Goal: Transaction & Acquisition: Register for event/course

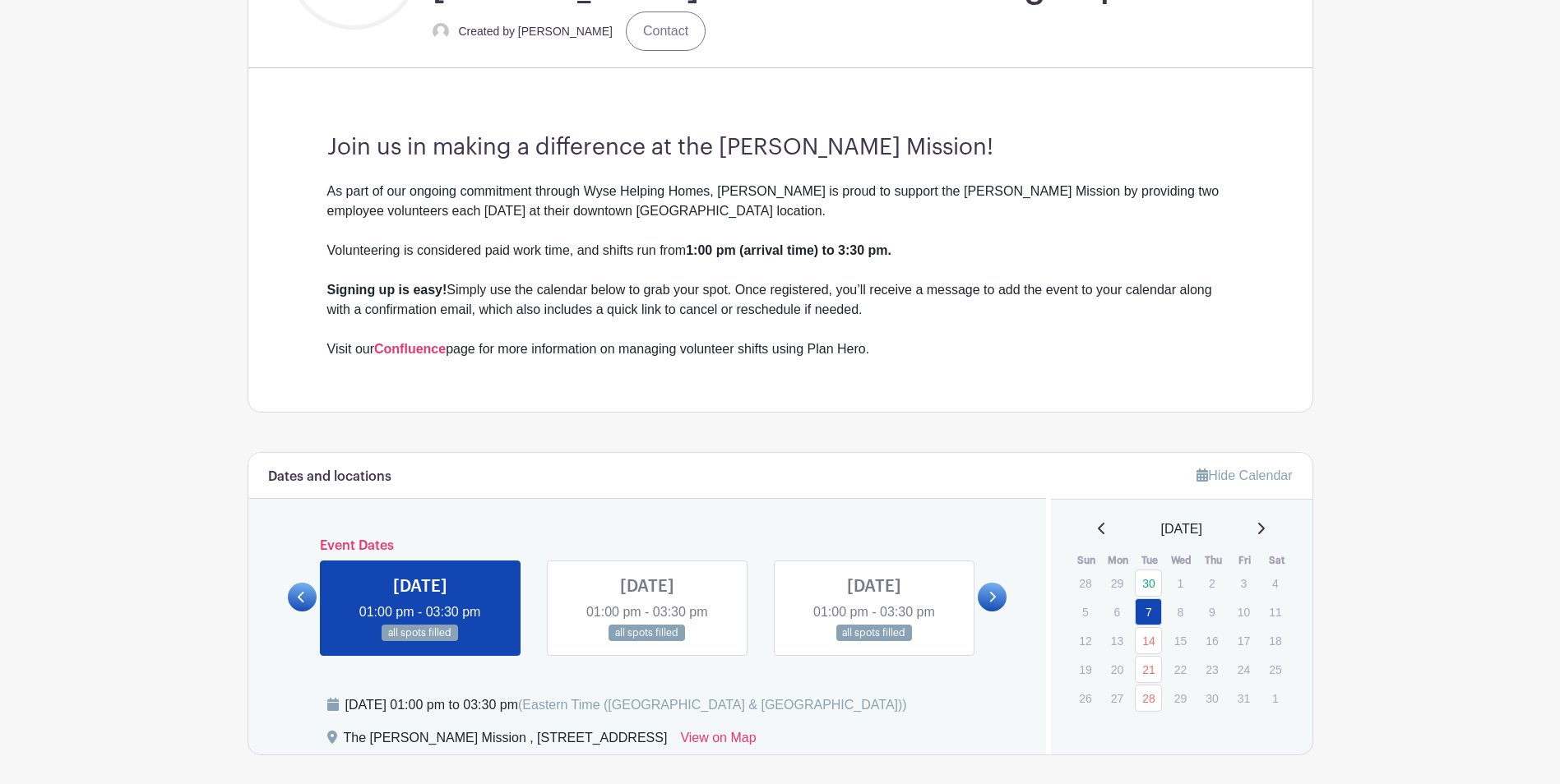
scroll to position [740, 0]
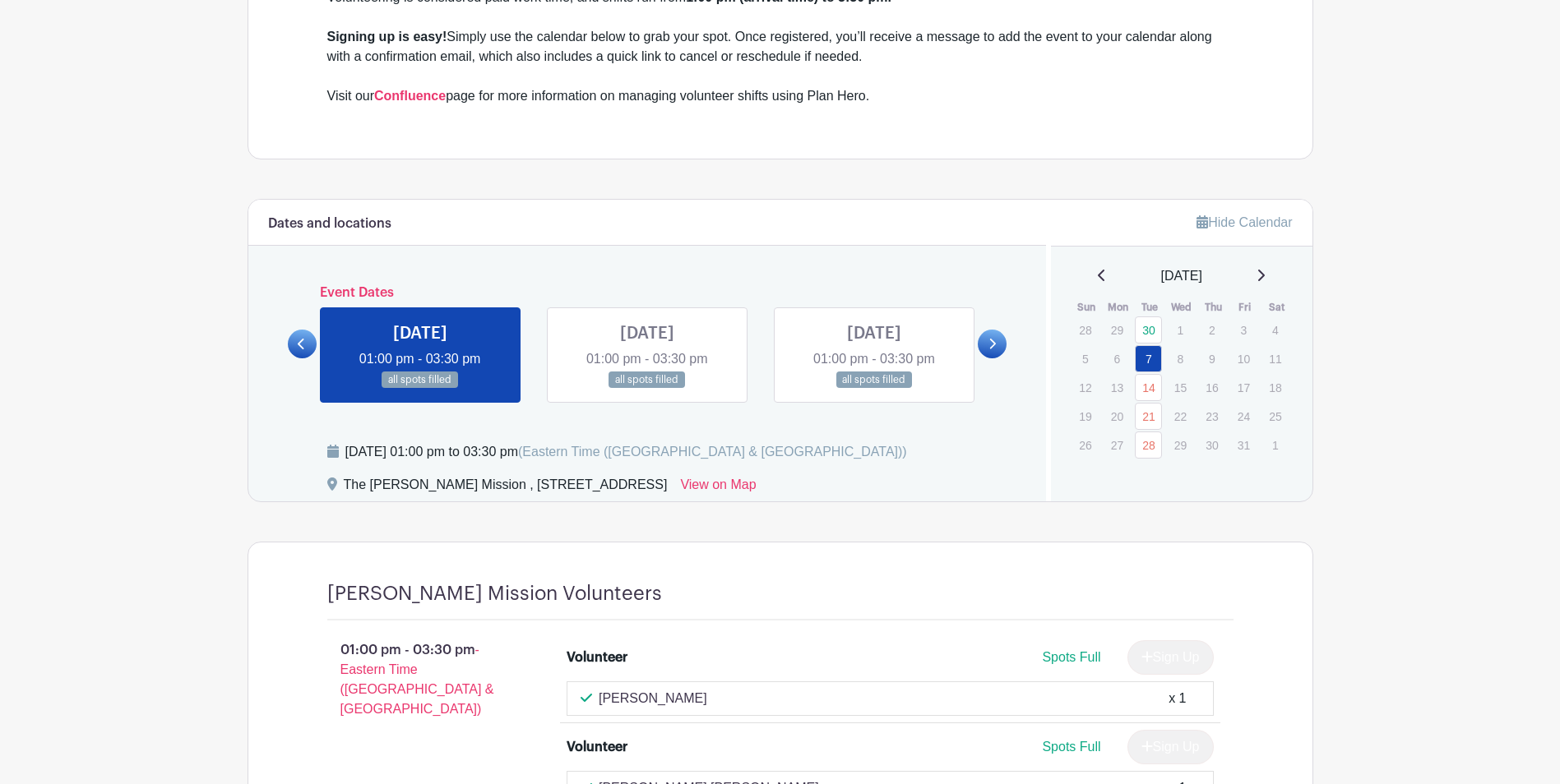
click at [999, 345] on link at bounding box center [992, 344] width 29 height 28
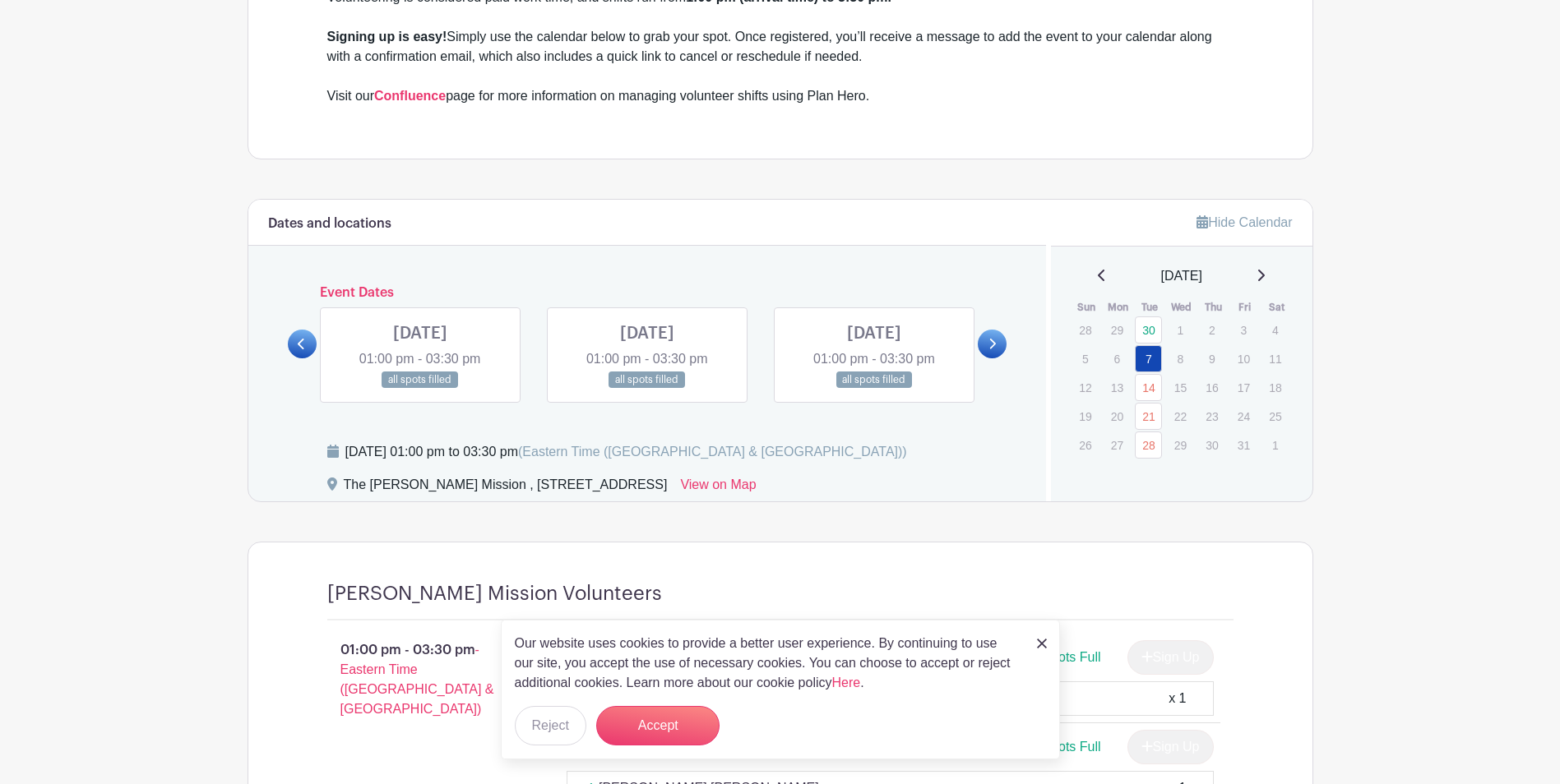
click at [999, 345] on link at bounding box center [992, 344] width 29 height 28
click at [421, 389] on link at bounding box center [421, 389] width 0 height 0
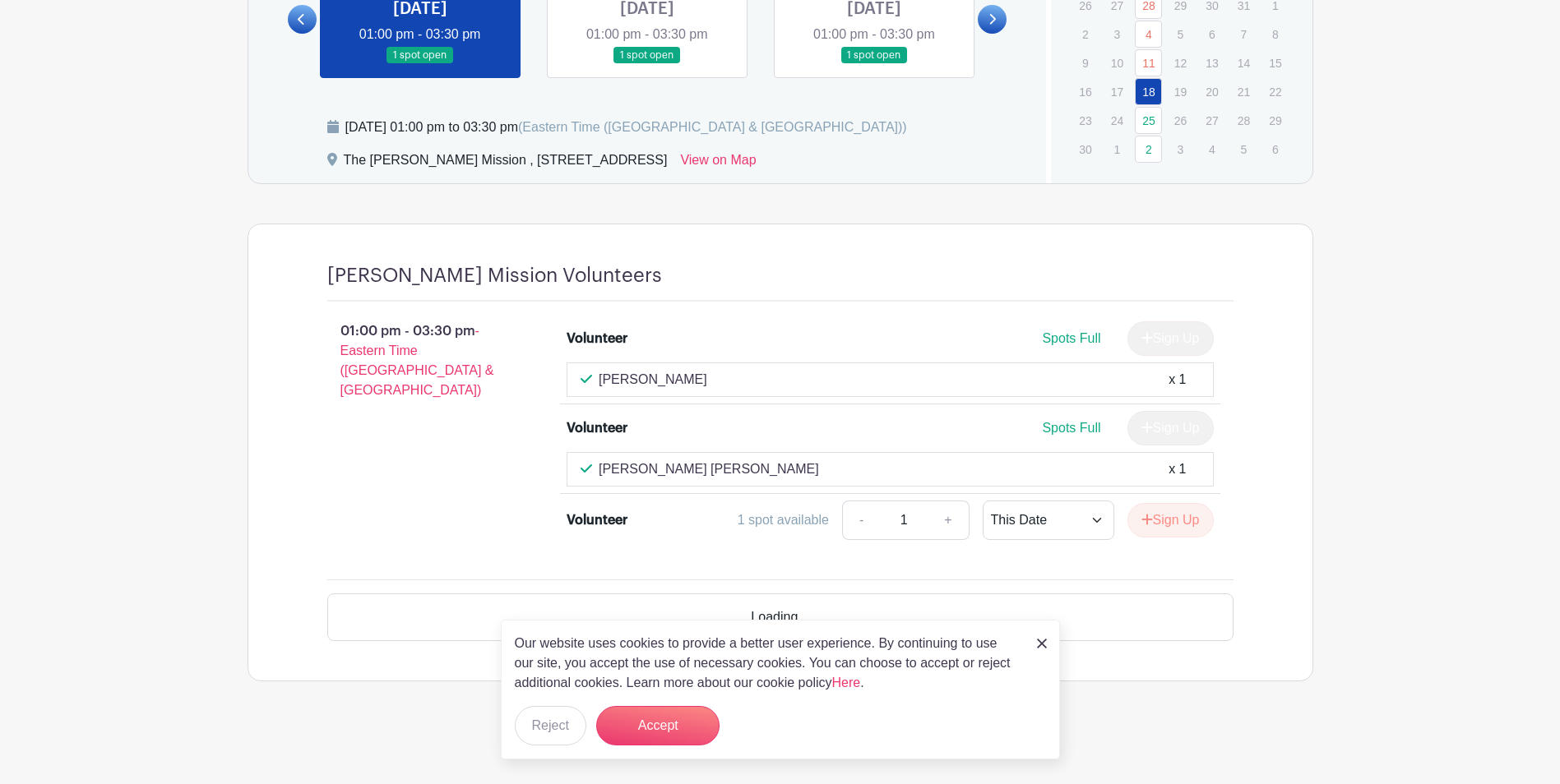
scroll to position [1017, 0]
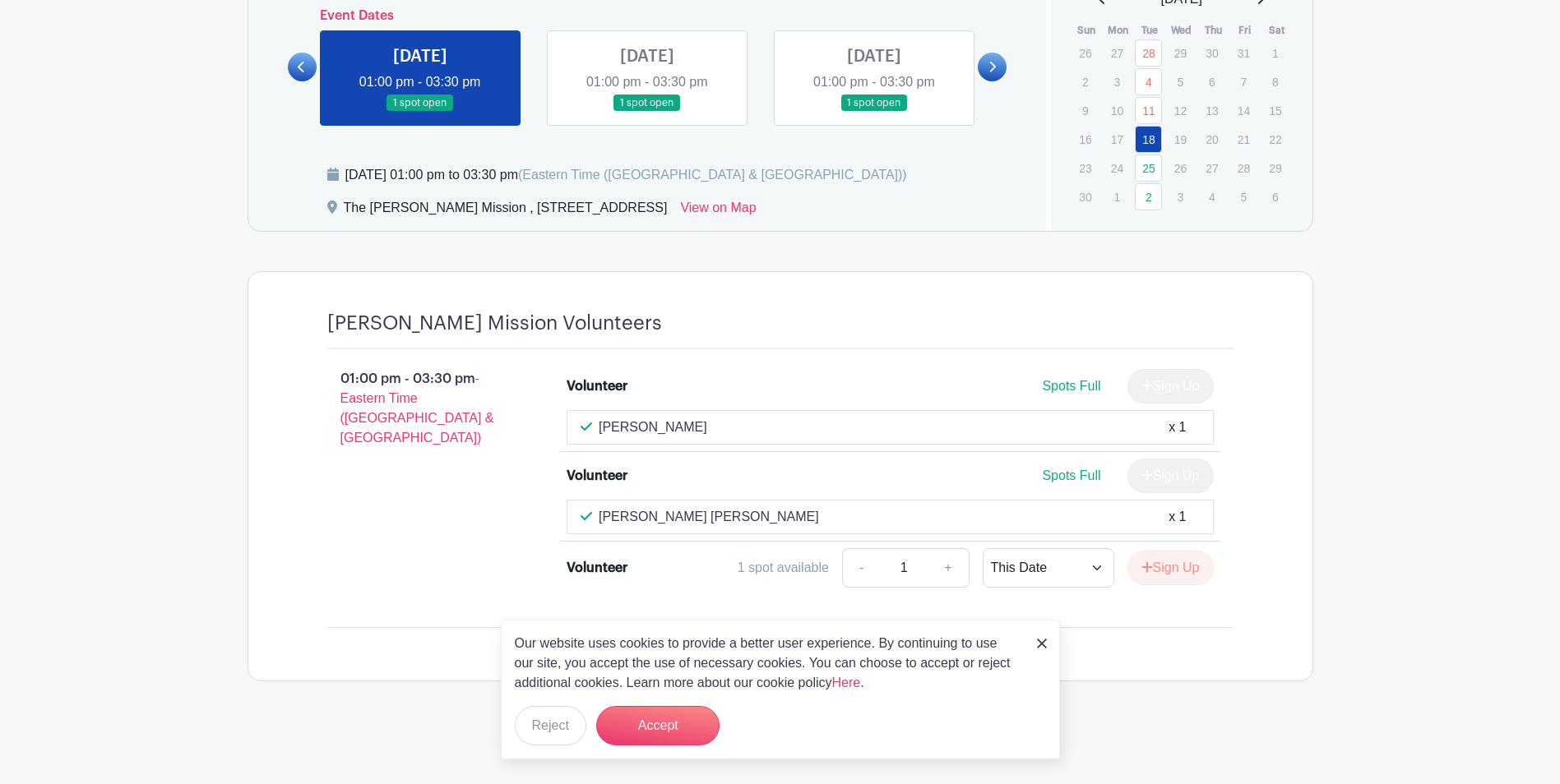
click at [647, 111] on link at bounding box center [647, 111] width 0 height 0
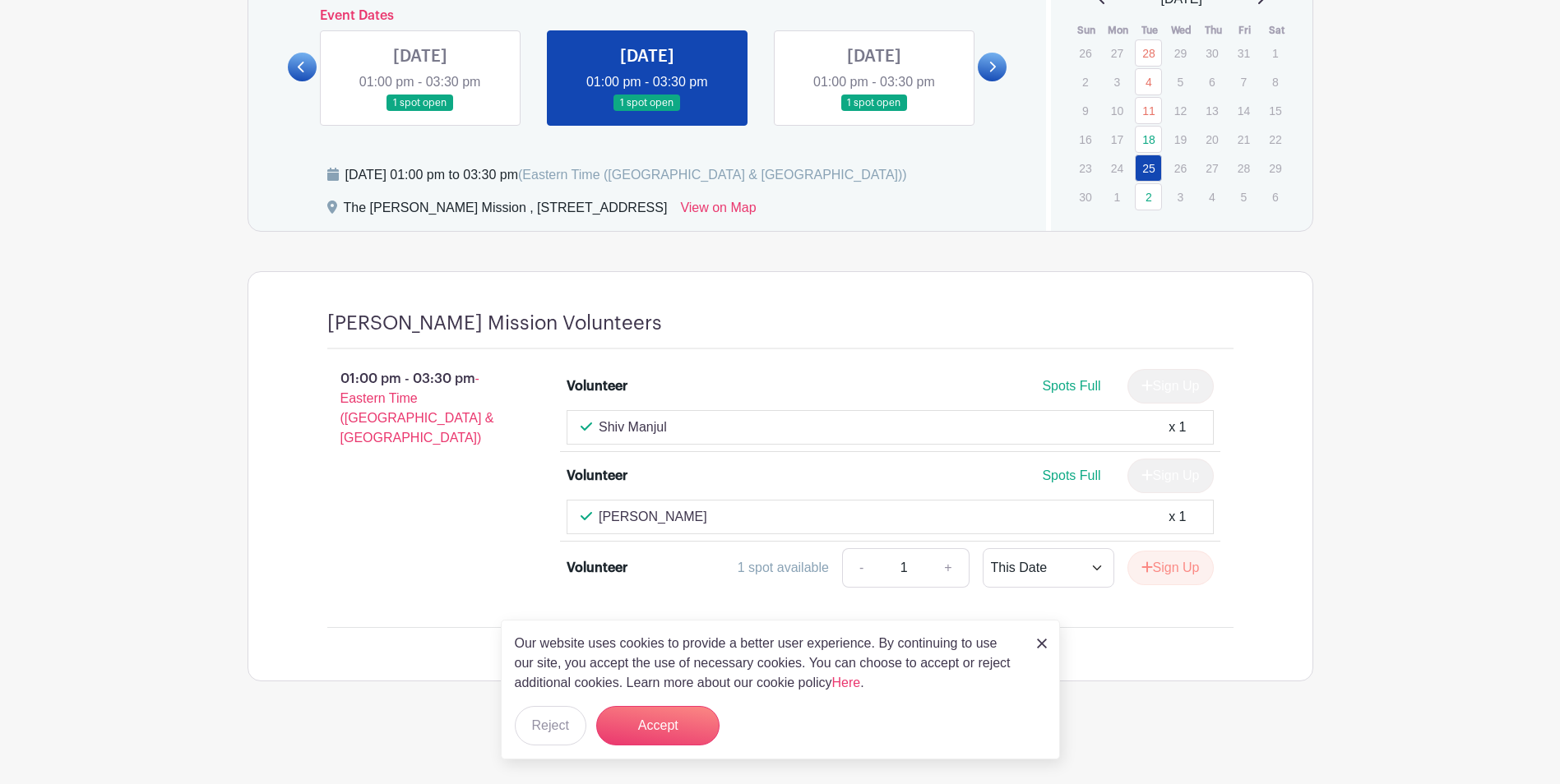
click at [874, 111] on link at bounding box center [874, 111] width 0 height 0
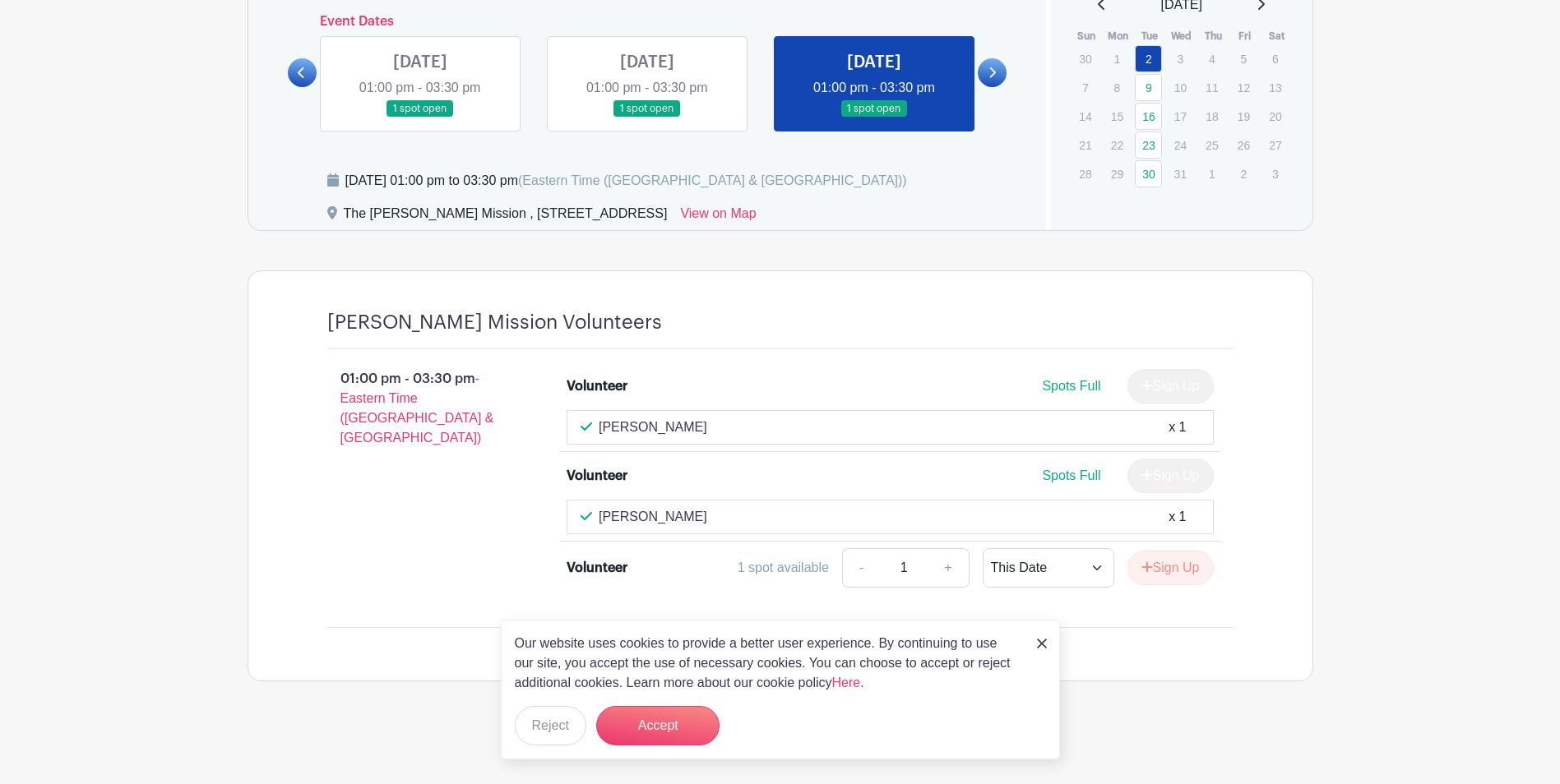
scroll to position [1011, 0]
click at [421, 117] on link at bounding box center [421, 117] width 0 height 0
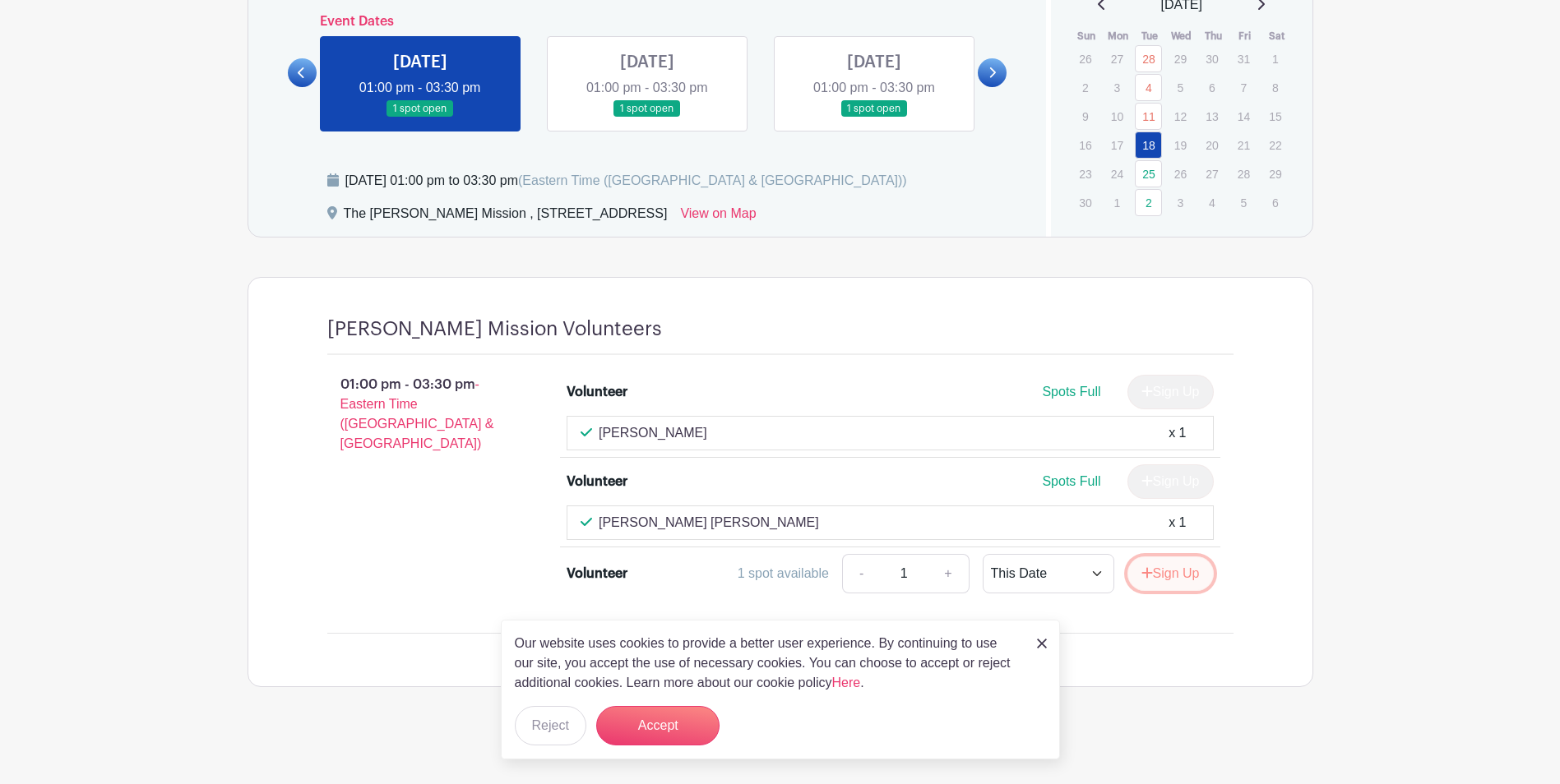
click at [1171, 577] on button "Sign Up" at bounding box center [1170, 574] width 86 height 35
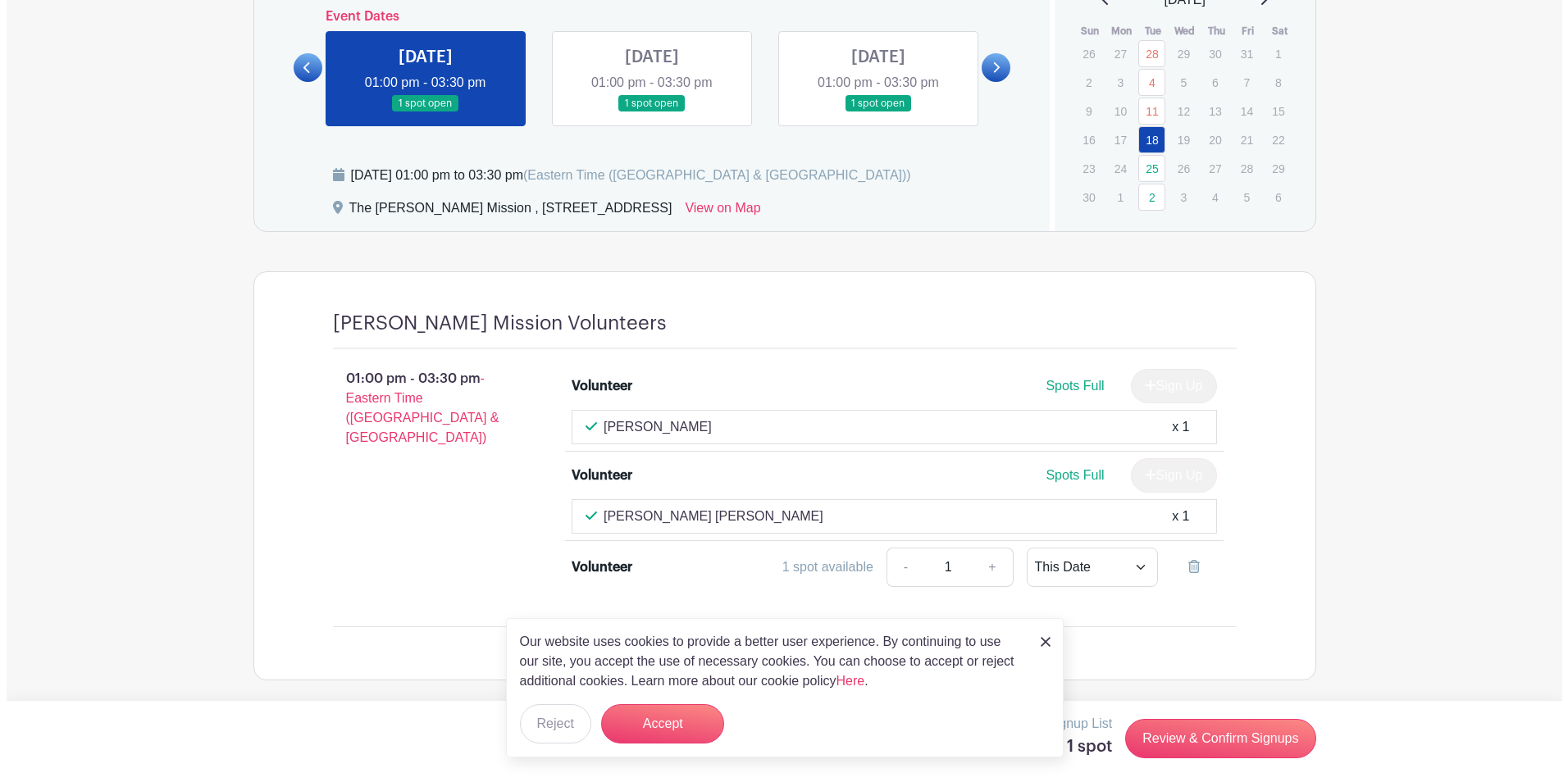
scroll to position [1015, 0]
click at [1042, 642] on img at bounding box center [1038, 642] width 9 height 9
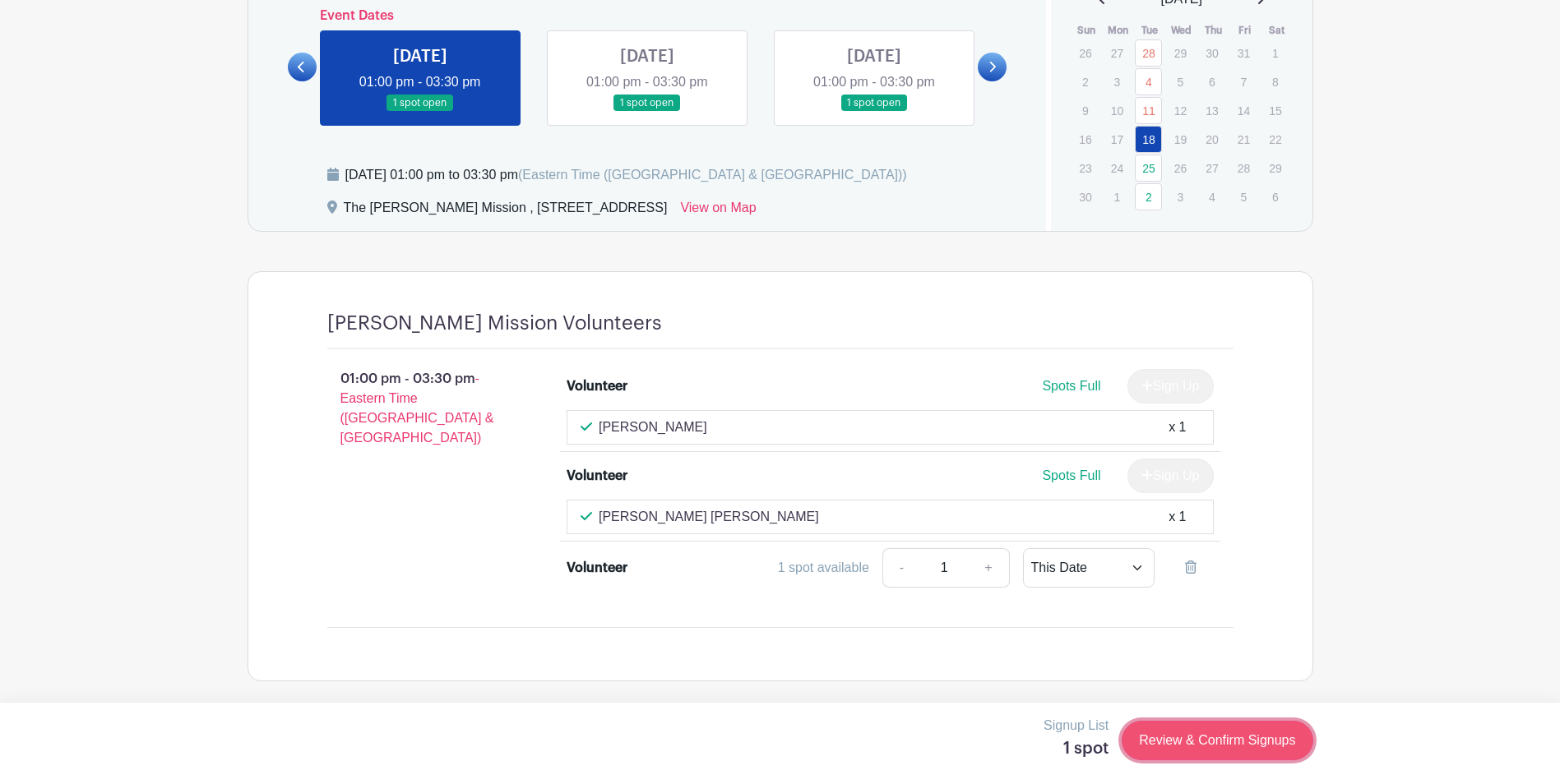
click at [1210, 740] on link "Review & Confirm Signups" at bounding box center [1217, 741] width 191 height 40
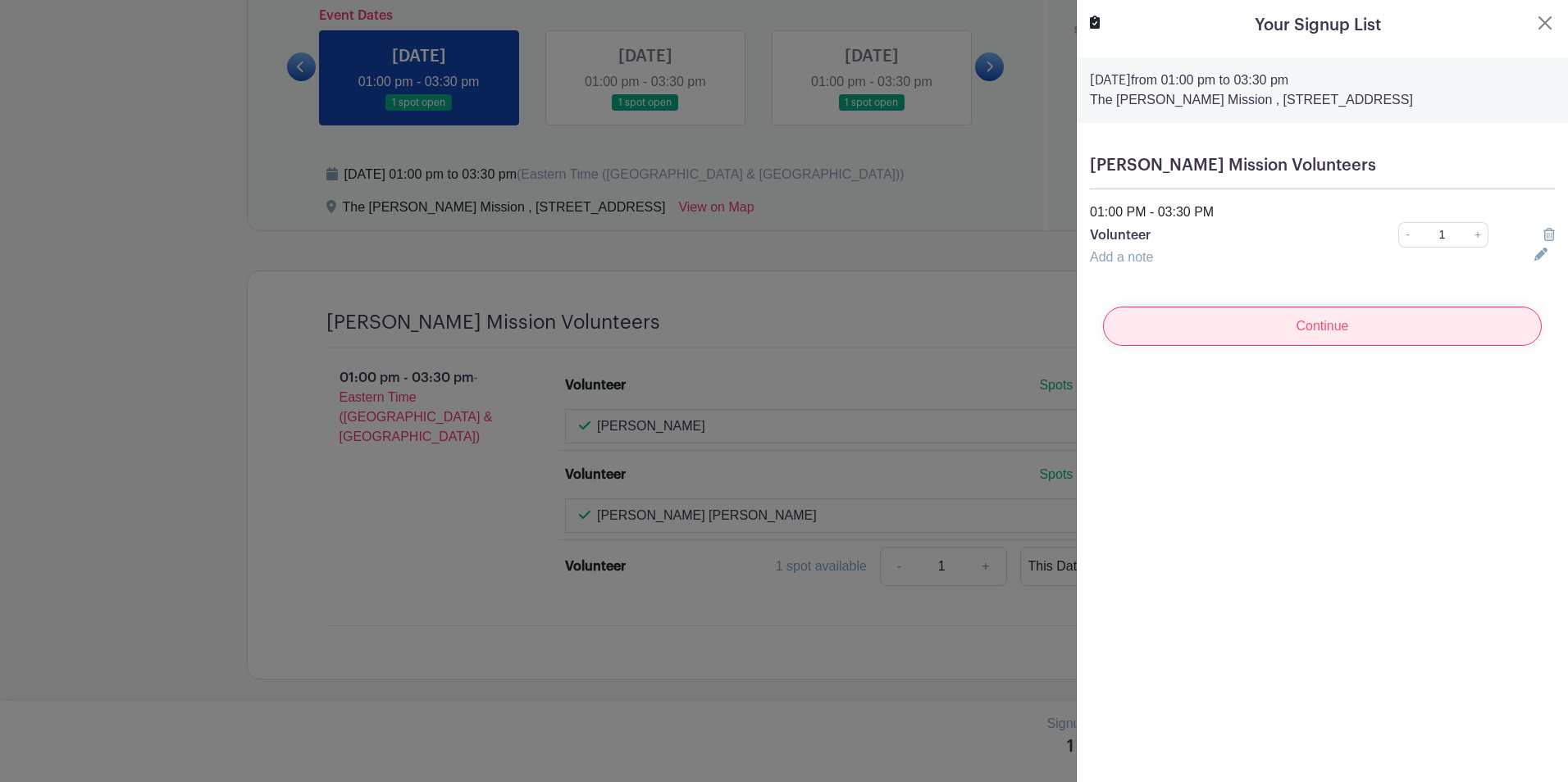
click at [1298, 327] on input "Continue" at bounding box center [1322, 326] width 438 height 40
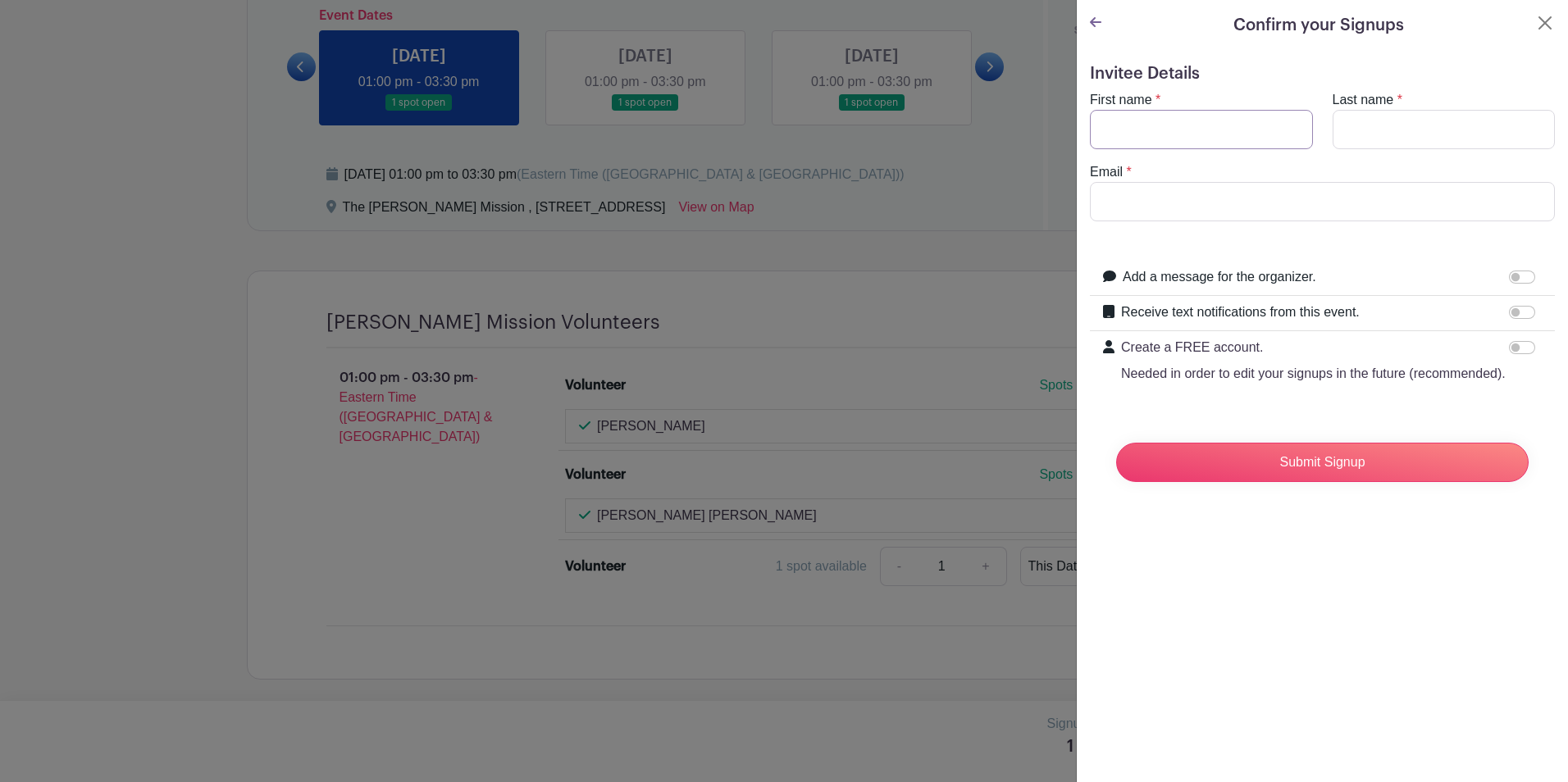
click at [1149, 124] on input "First name" at bounding box center [1200, 130] width 223 height 40
type input "Aditi"
type input "Agrawal"
type input "[PERSON_NAME][EMAIL_ADDRESS][DOMAIN_NAME]"
click at [1323, 482] on input "Submit Signup" at bounding box center [1322, 462] width 412 height 40
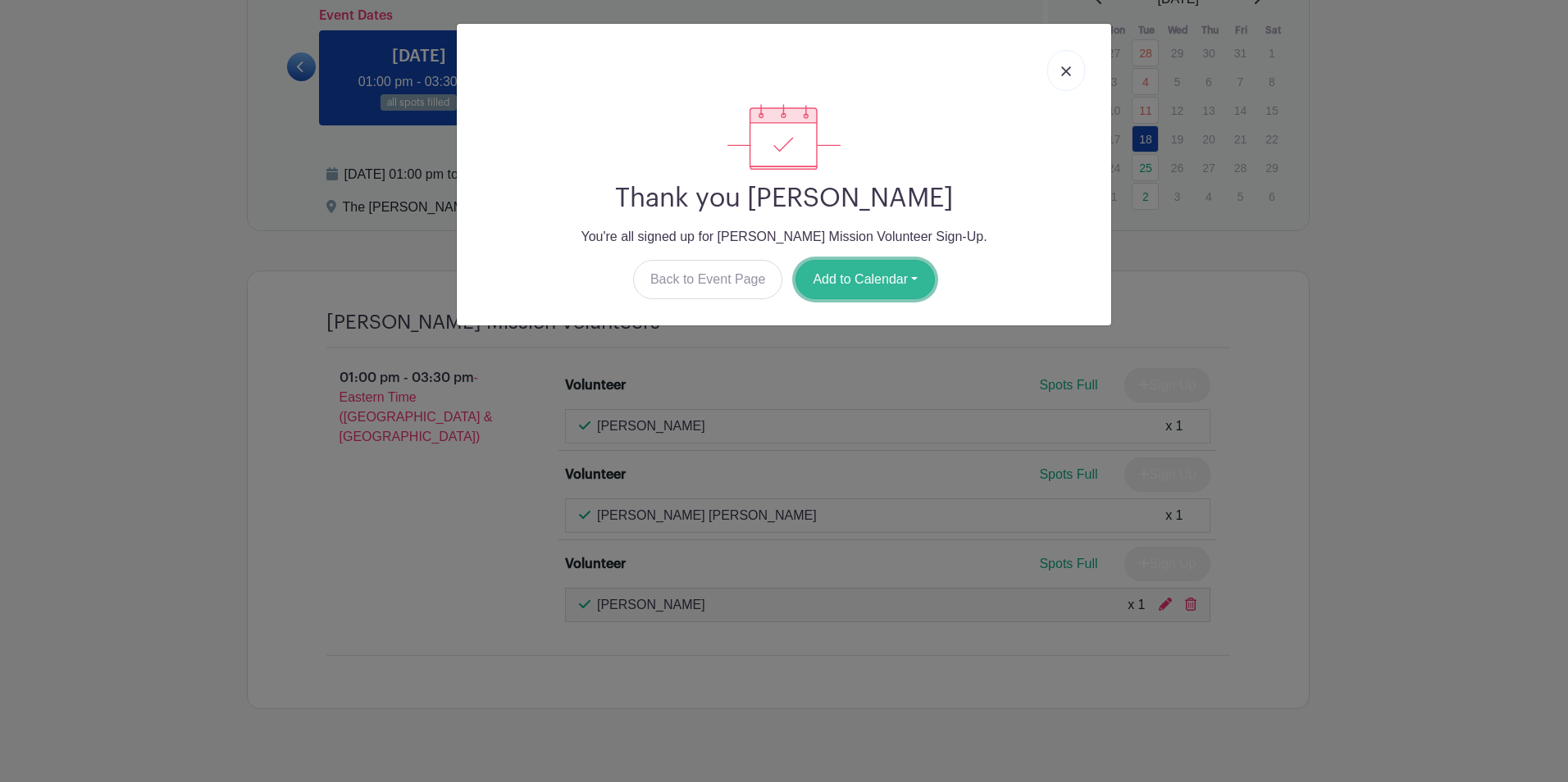
click at [887, 290] on button "Add to Calendar" at bounding box center [865, 280] width 139 height 40
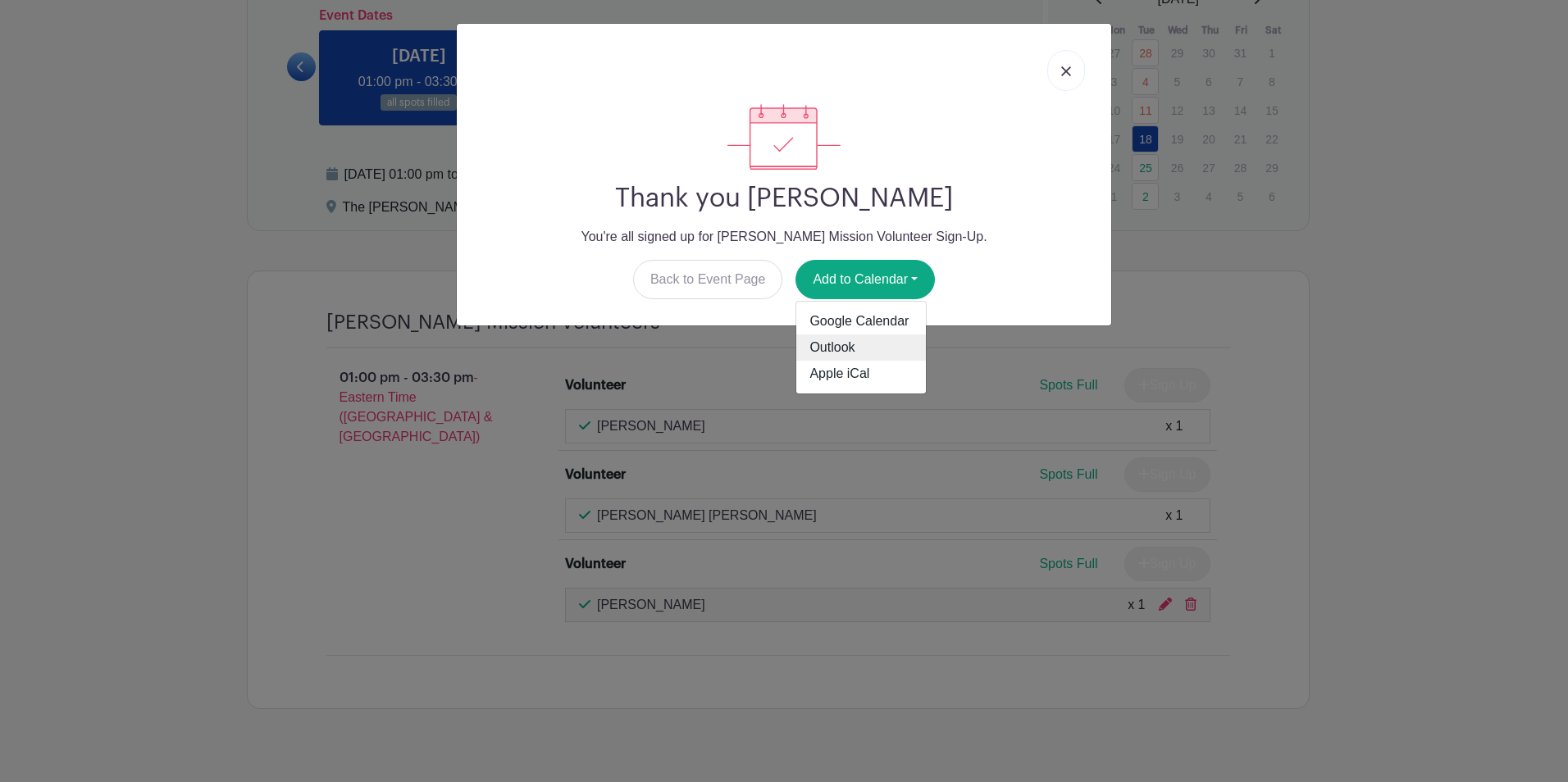
click at [902, 344] on link "Outlook" at bounding box center [861, 347] width 129 height 26
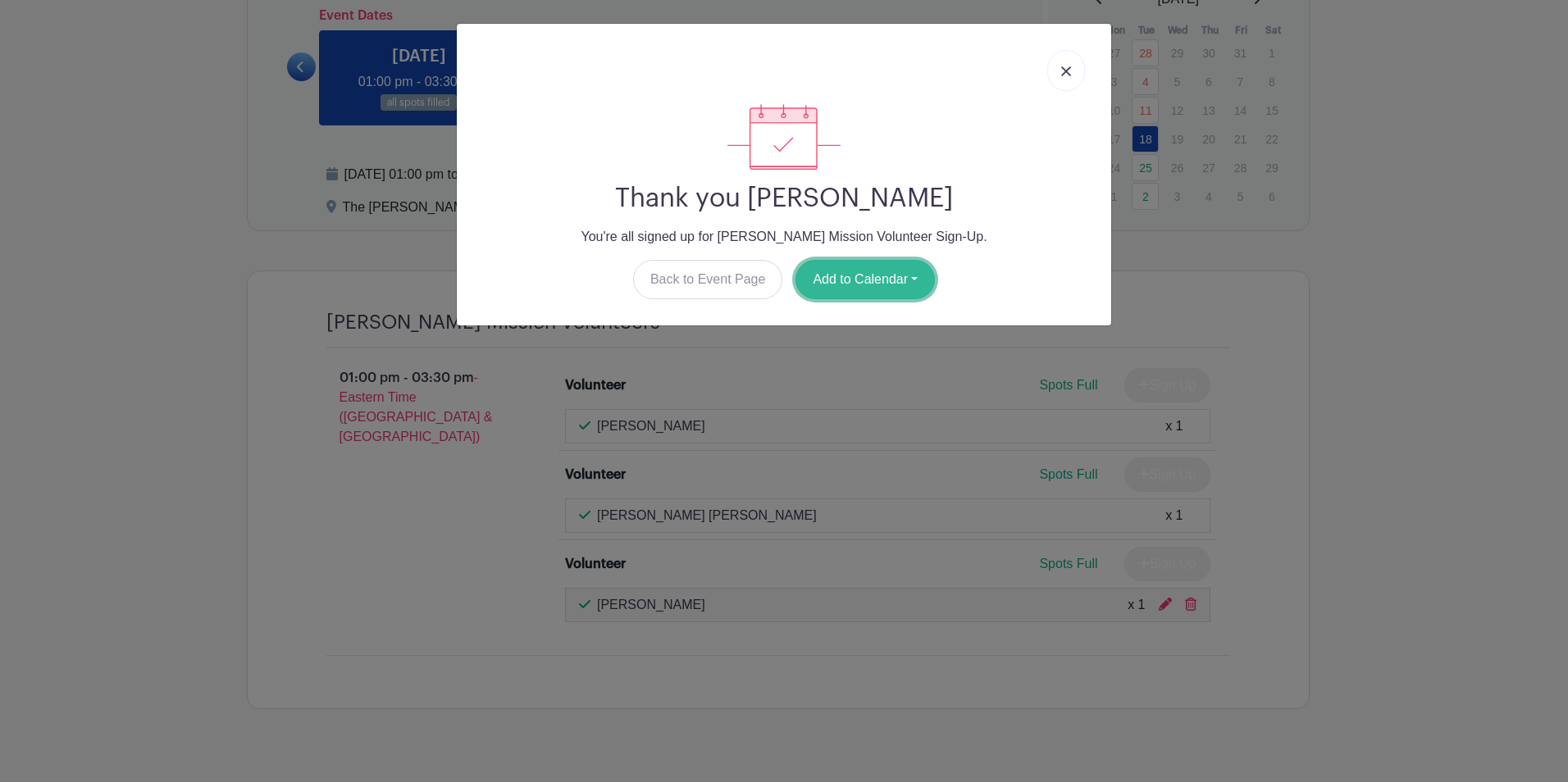
click at [872, 284] on button "Add to Calendar" at bounding box center [865, 280] width 139 height 40
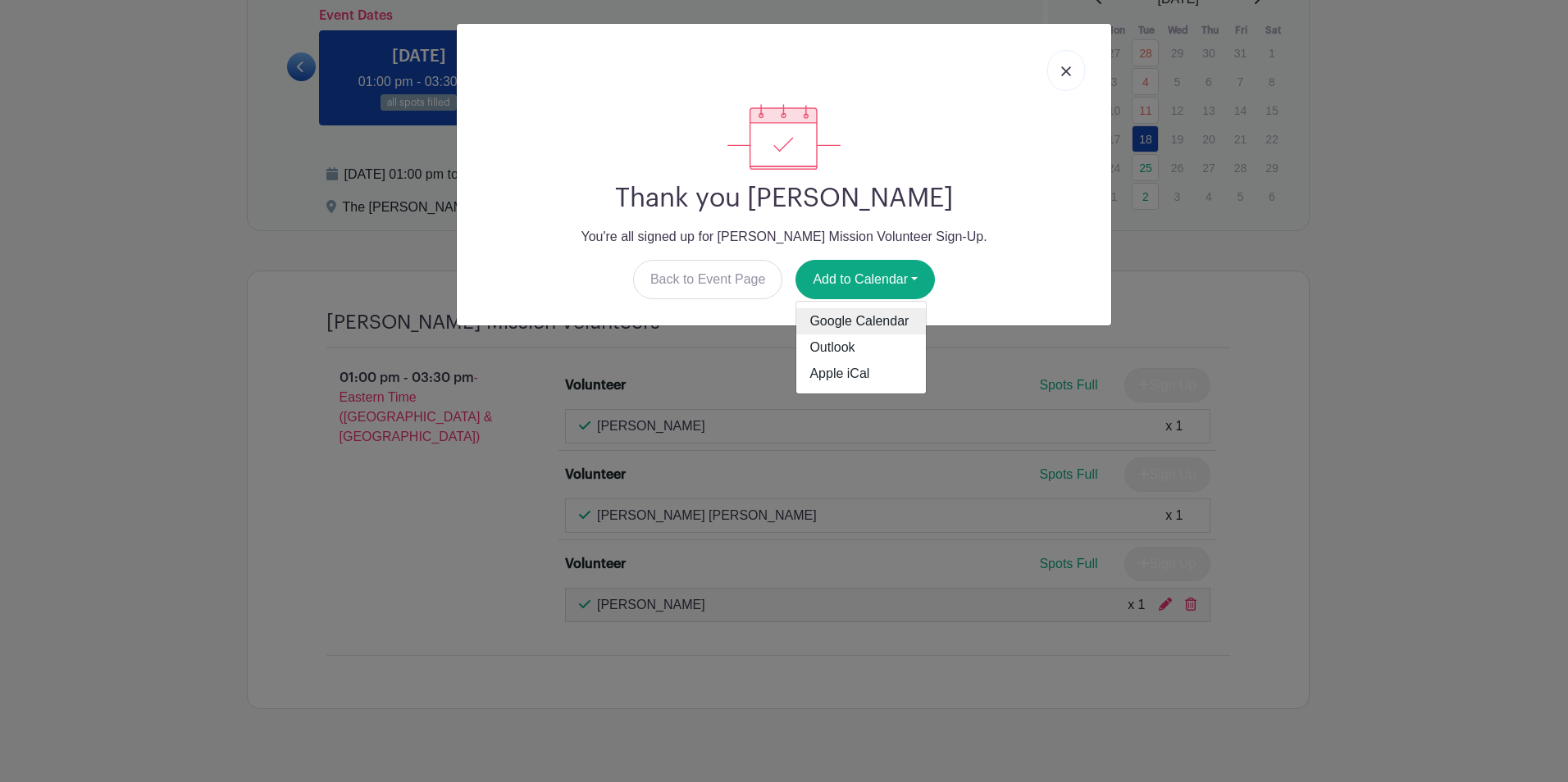
click at [883, 325] on link "Google Calendar" at bounding box center [861, 321] width 129 height 26
